Goal: Task Accomplishment & Management: Use online tool/utility

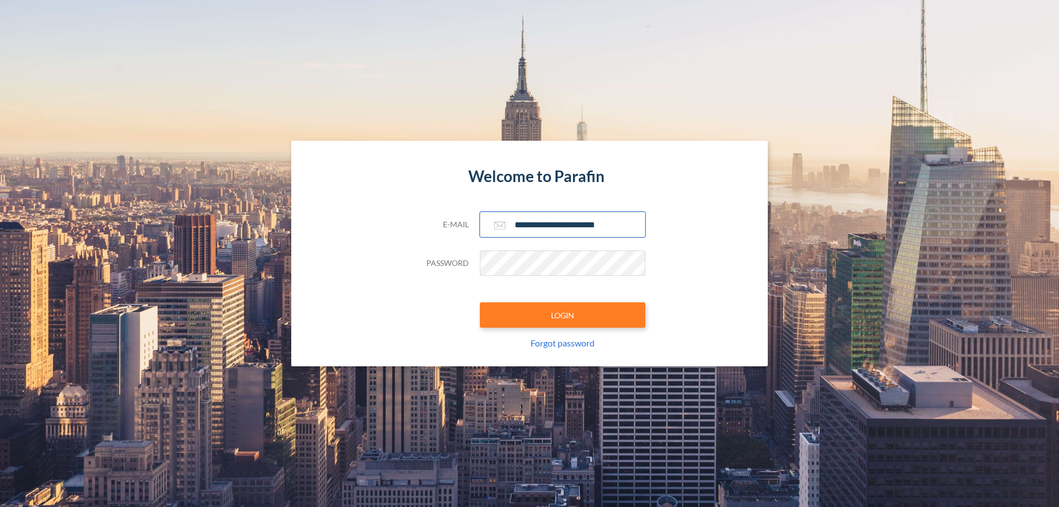
type input "**********"
click at [563, 315] on button "LOGIN" at bounding box center [563, 314] width 166 height 25
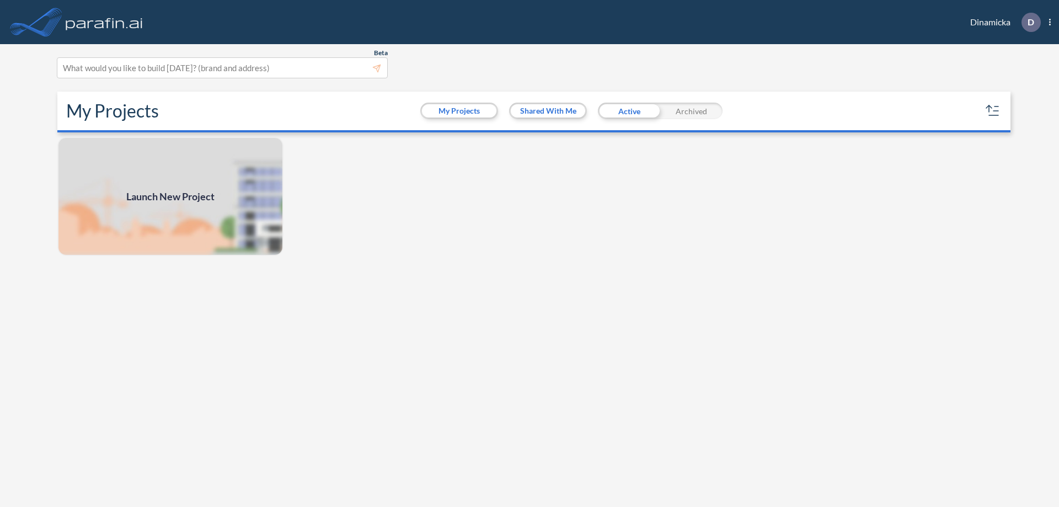
scroll to position [3, 0]
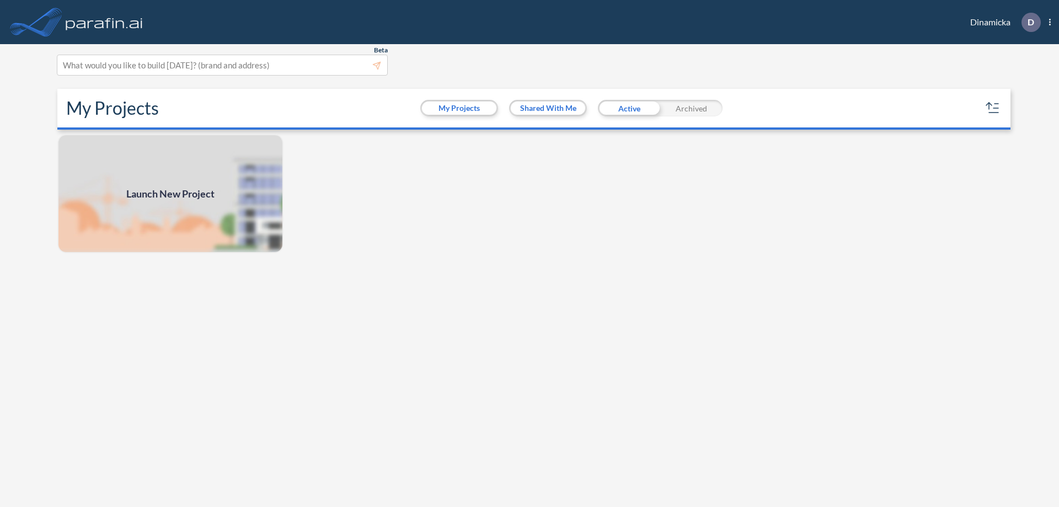
click at [171, 194] on span "Launch New Project" at bounding box center [170, 194] width 88 height 15
